Goal: Communication & Community: Answer question/provide support

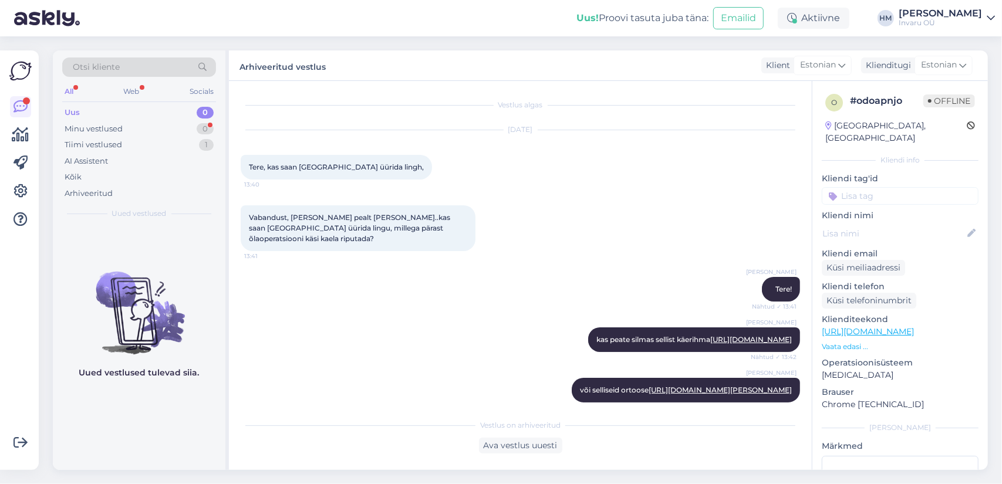
scroll to position [555, 0]
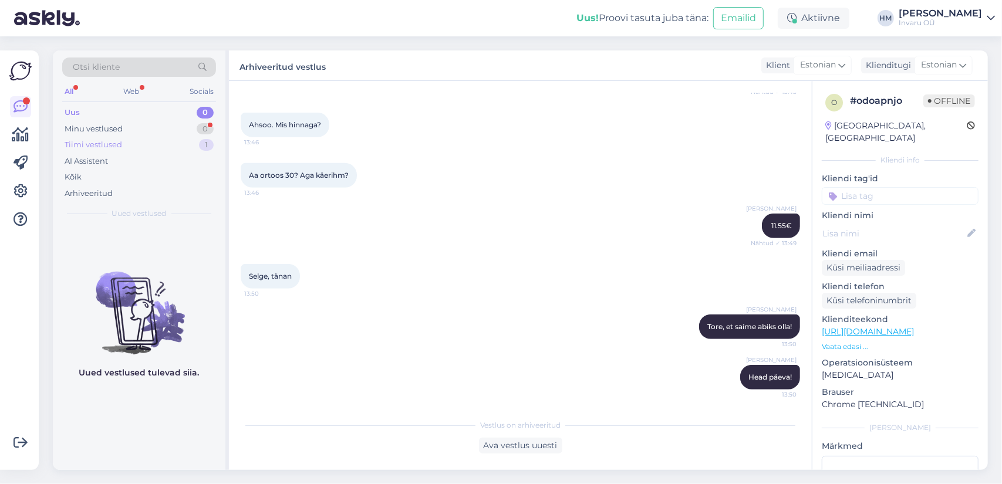
click at [100, 143] on div "Tiimi vestlused" at bounding box center [94, 145] width 58 height 12
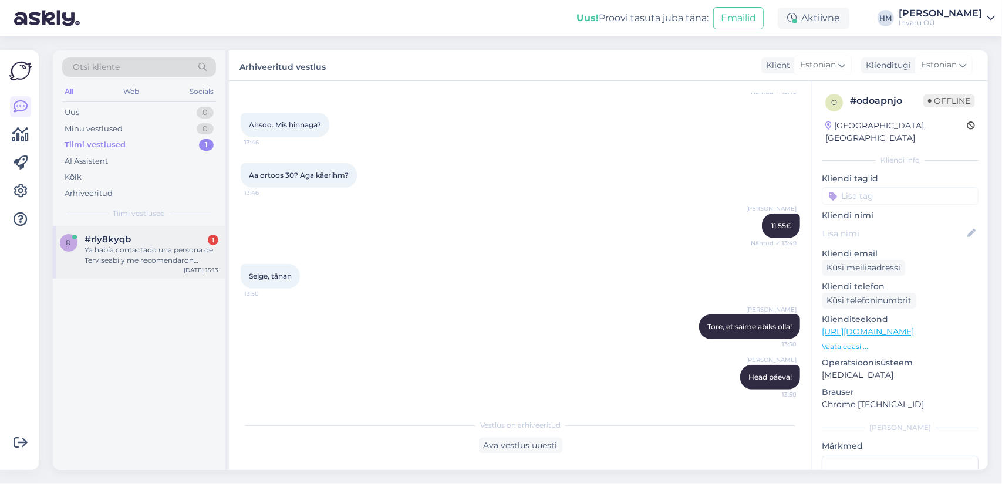
click at [134, 248] on div "Ya había contactado una persona de Terviseabi y me recomendaron contactarlos pa…" at bounding box center [152, 255] width 134 height 21
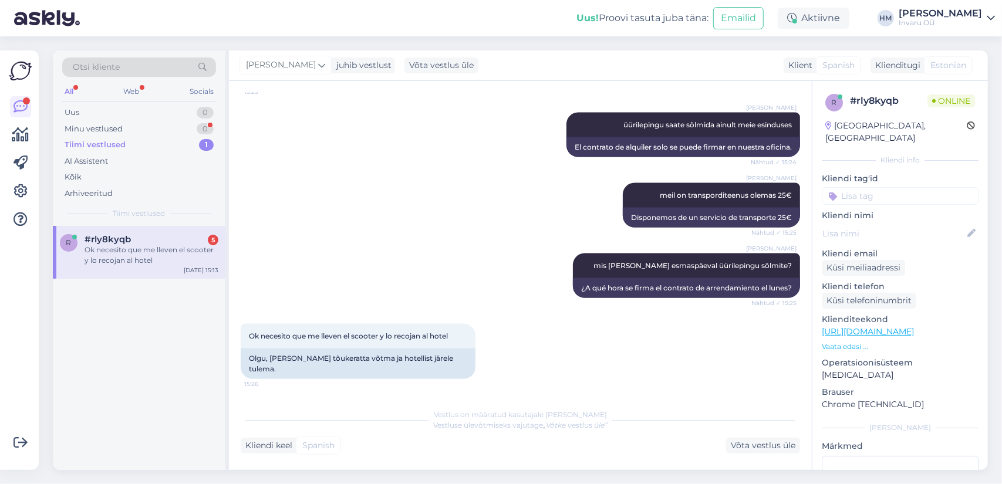
scroll to position [1275, 0]
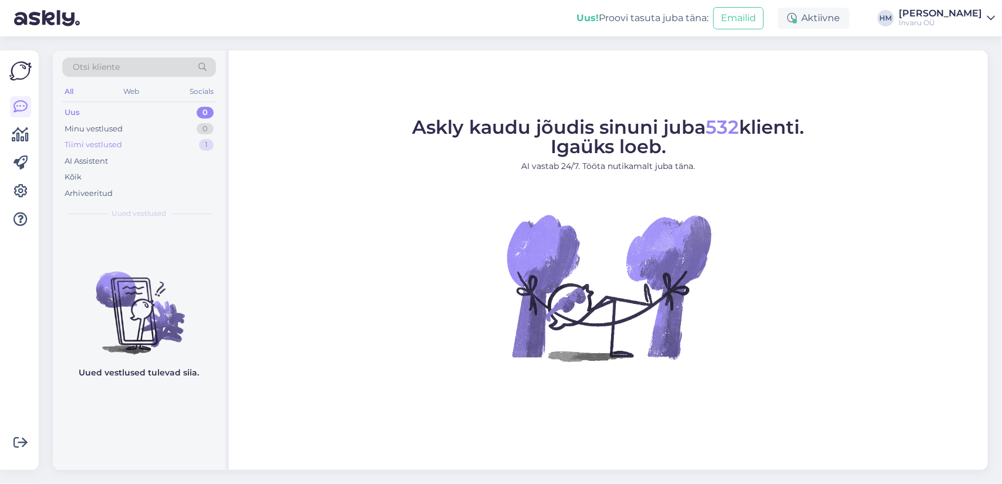
click at [85, 143] on div "Tiimi vestlused" at bounding box center [94, 145] width 58 height 12
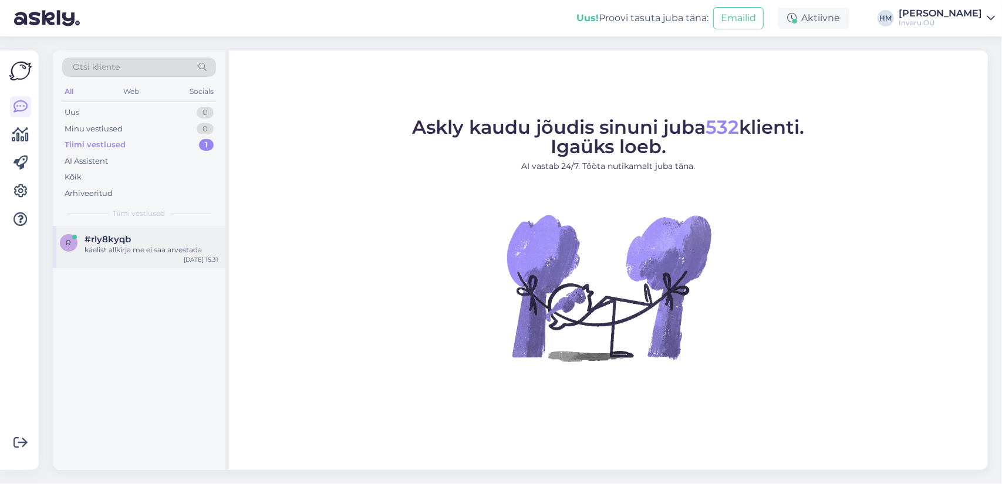
drag, startPoint x: 116, startPoint y: 250, endPoint x: 133, endPoint y: 258, distance: 18.4
click at [116, 250] on div "käelist allkirja me ei saa arvestada" at bounding box center [152, 250] width 134 height 11
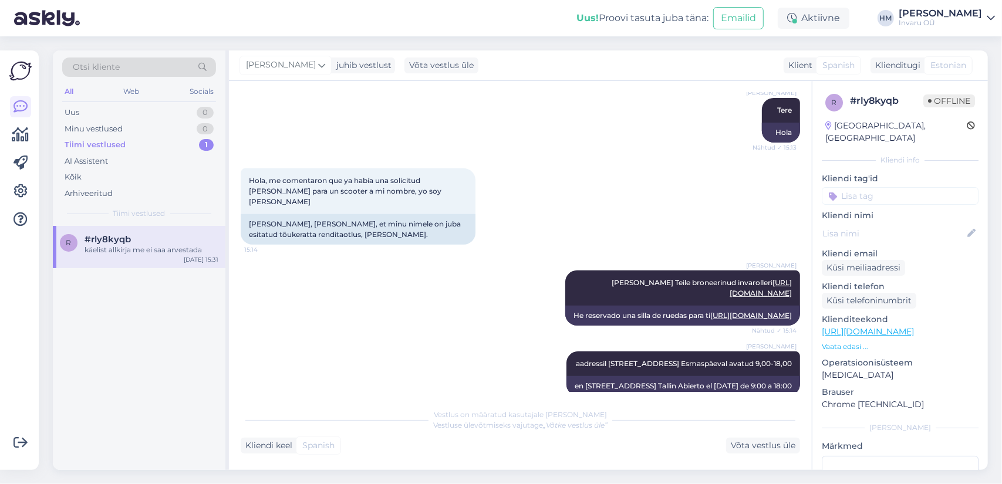
scroll to position [280, 0]
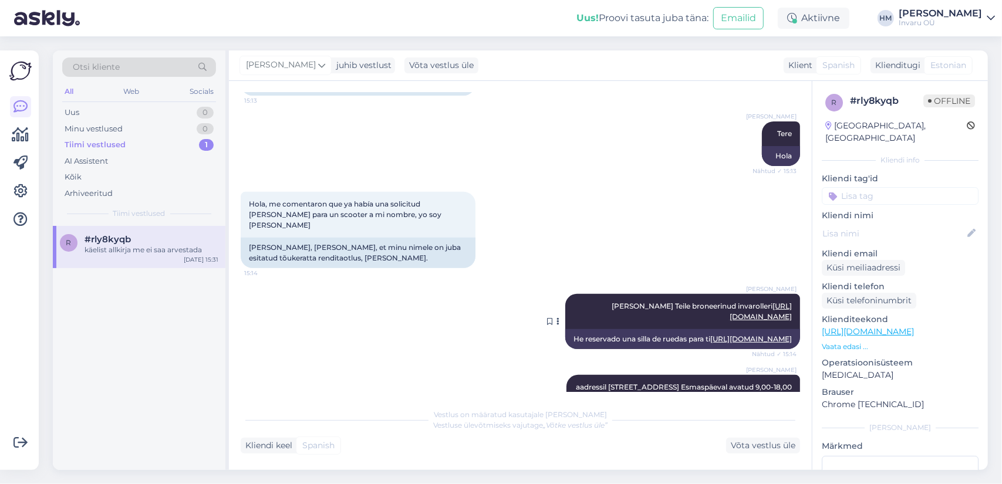
click at [730, 302] on link "[URL][DOMAIN_NAME]" at bounding box center [761, 311] width 62 height 19
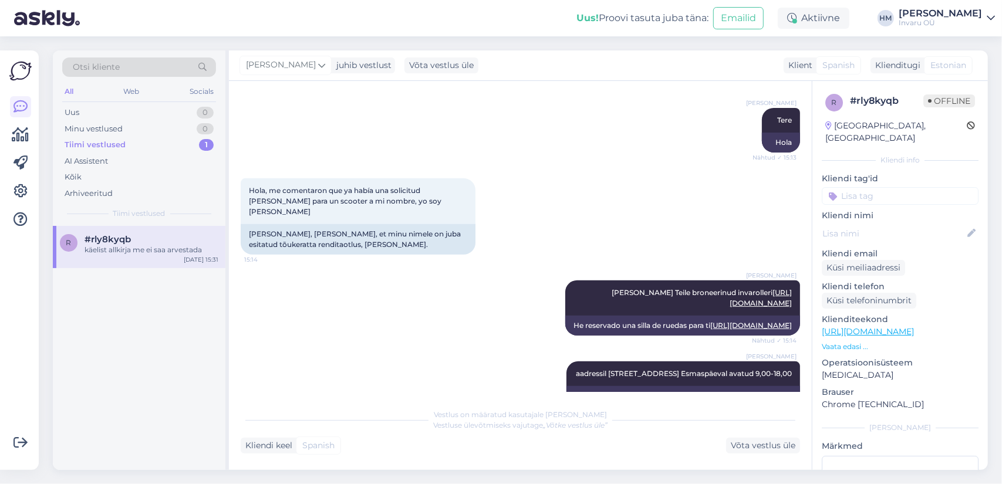
scroll to position [294, 0]
click at [730, 288] on link "[URL][DOMAIN_NAME]" at bounding box center [761, 297] width 62 height 19
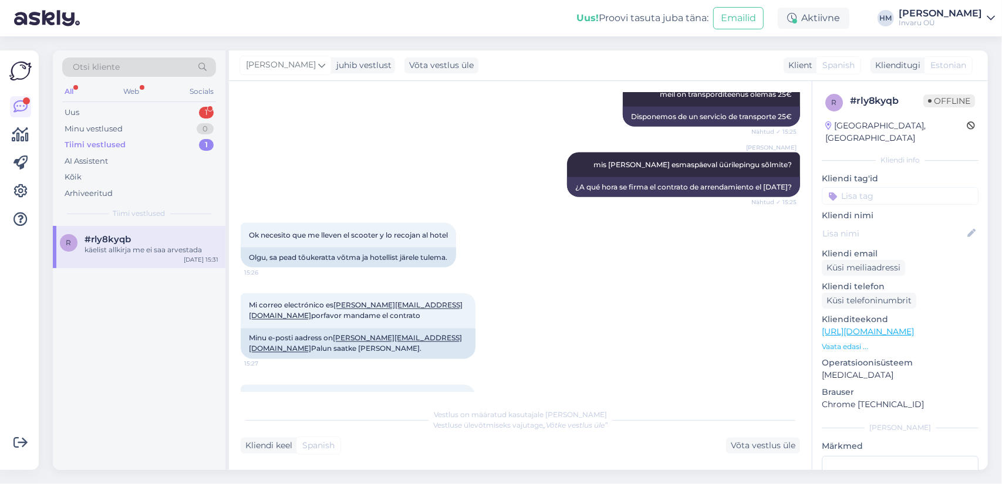
scroll to position [1631, 0]
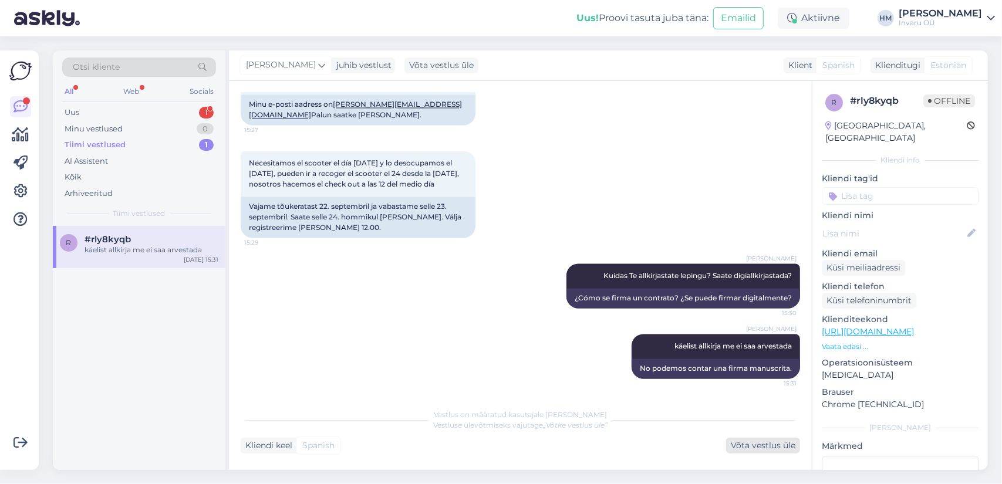
click at [750, 450] on div "Võta vestlus üle" at bounding box center [763, 446] width 74 height 16
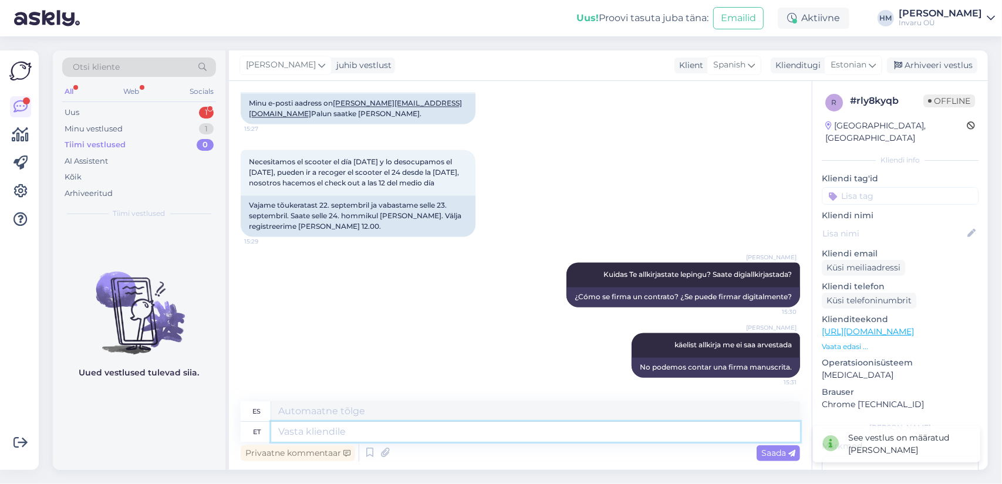
click at [310, 428] on textarea at bounding box center [535, 432] width 529 height 20
drag, startPoint x: 949, startPoint y: 62, endPoint x: 944, endPoint y: 68, distance: 7.9
click at [948, 62] on div "Arhiveeri vestlus" at bounding box center [932, 66] width 90 height 16
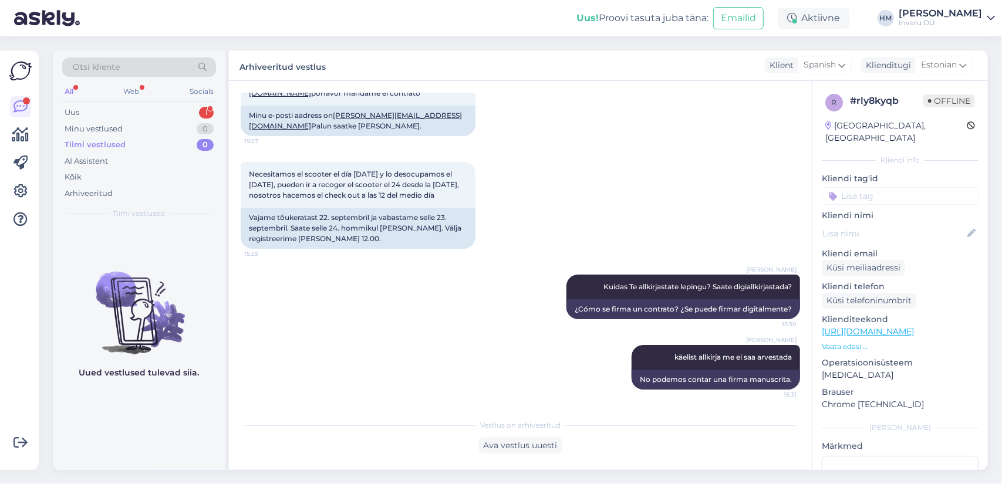
scroll to position [1620, 0]
click at [76, 109] on div "Uus" at bounding box center [72, 113] width 15 height 12
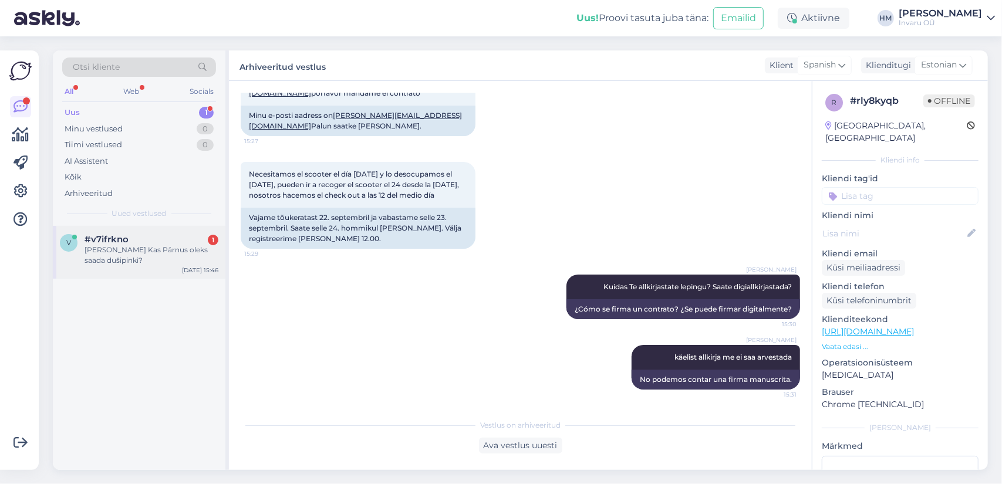
click at [113, 252] on div "[PERSON_NAME] Kas Pärnus oleks saada dušipinki?" at bounding box center [152, 255] width 134 height 21
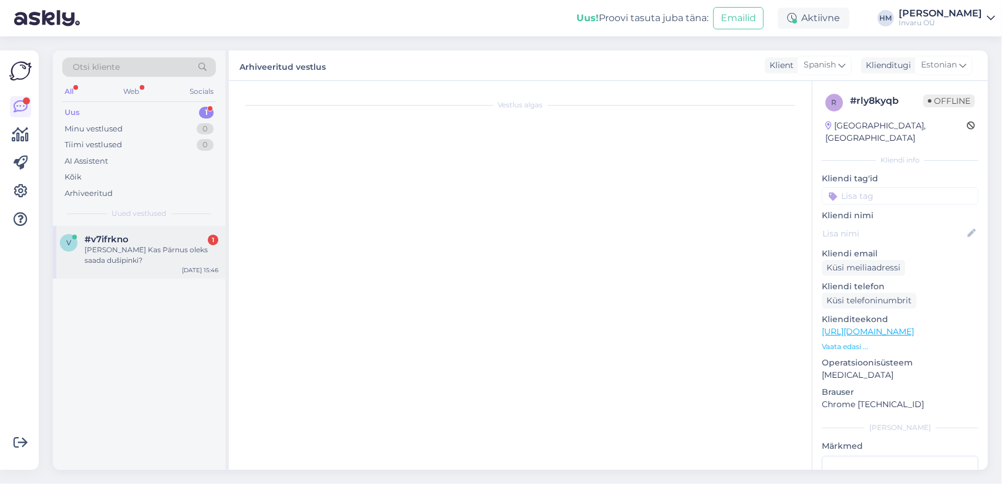
scroll to position [0, 0]
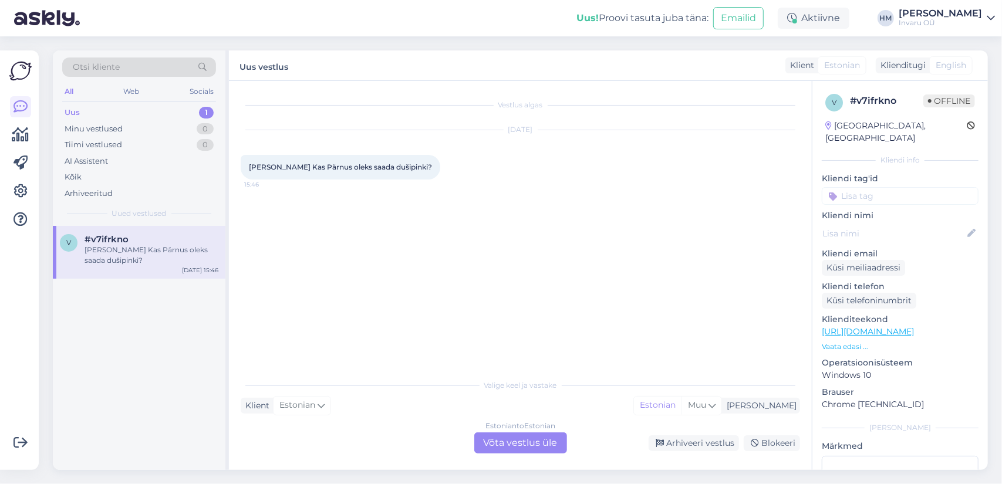
click at [512, 443] on div "Estonian to Estonian Võta vestlus üle" at bounding box center [520, 443] width 93 height 21
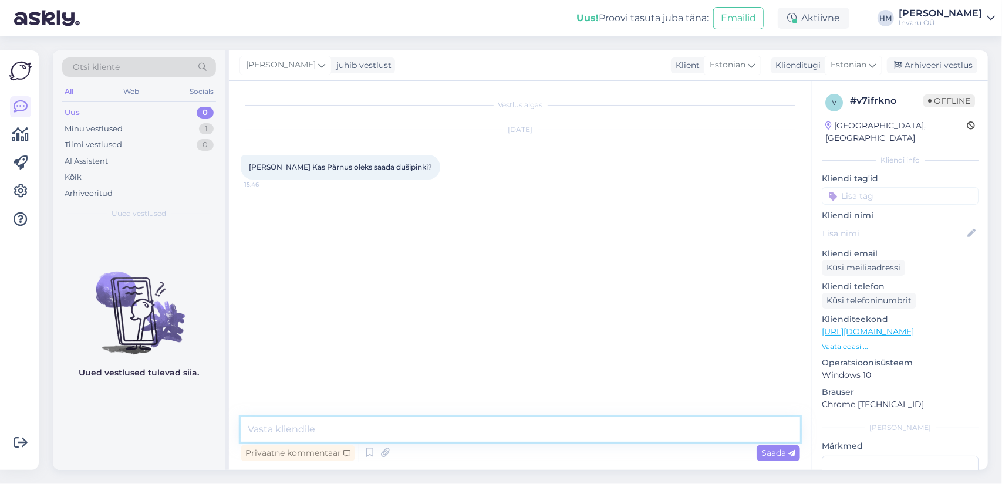
click at [479, 430] on textarea at bounding box center [521, 429] width 560 height 25
paste textarea "[URL][DOMAIN_NAME]"
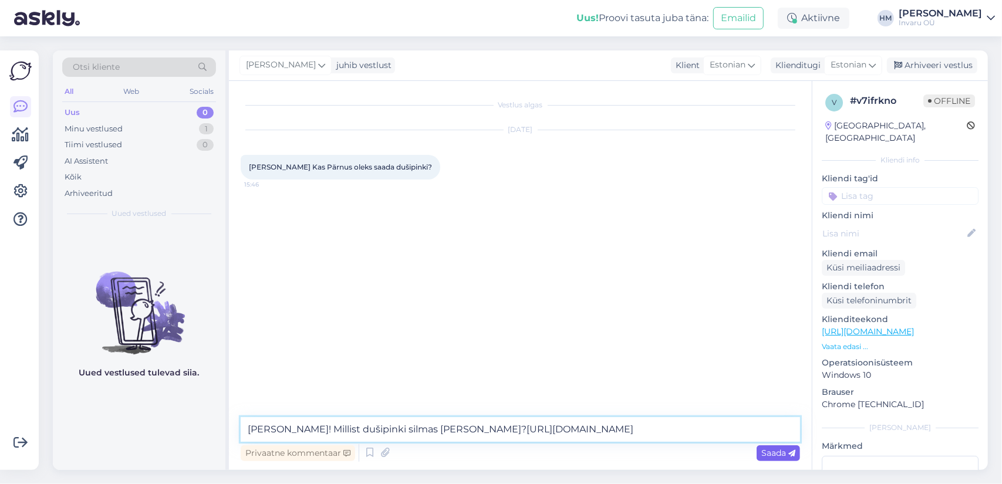
type textarea "[PERSON_NAME]! Millist dušipinki silmas [PERSON_NAME]?[URL][DOMAIN_NAME]"
click at [781, 453] on span "Saada" at bounding box center [779, 453] width 34 height 11
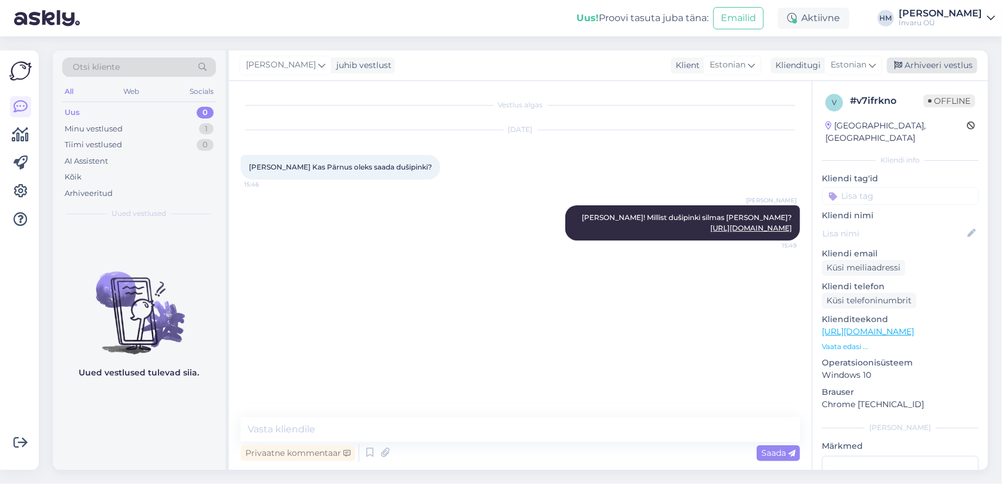
click at [919, 62] on div "Arhiveeri vestlus" at bounding box center [932, 66] width 90 height 16
